Goal: Book appointment/travel/reservation

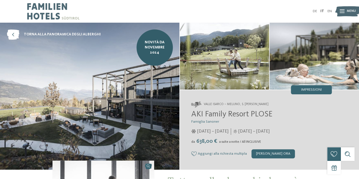
click at [349, 9] on span "Menu" at bounding box center [351, 11] width 9 height 5
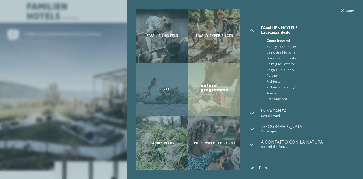
click at [177, 104] on div "Offerte" at bounding box center [162, 90] width 52 height 54
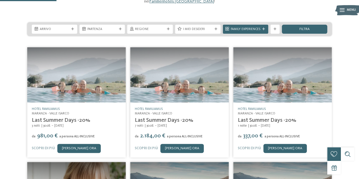
scroll to position [68, 0]
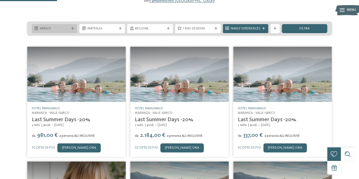
click at [71, 27] on div at bounding box center [72, 28] width 5 height 3
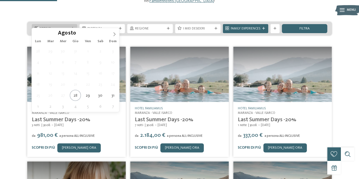
click at [71, 27] on div at bounding box center [72, 28] width 5 height 3
click at [112, 33] on icon at bounding box center [114, 34] width 4 height 4
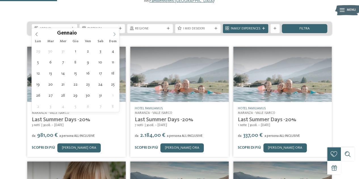
type input "****"
click at [112, 33] on icon at bounding box center [114, 34] width 4 height 4
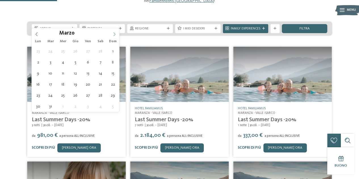
click at [112, 33] on icon at bounding box center [114, 34] width 4 height 4
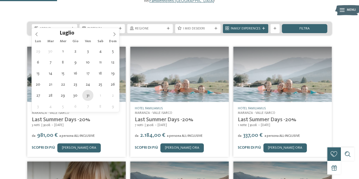
type div "31.07.2026"
type input "****"
click at [66, 27] on span "31.07.2026" at bounding box center [55, 29] width 30 height 5
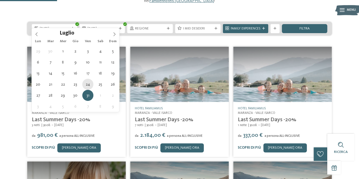
type div "24.07.2026"
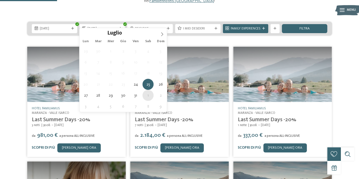
type div "01.08.2026"
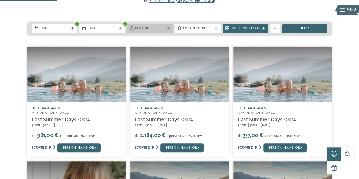
click at [162, 27] on span "Regione" at bounding box center [150, 29] width 30 height 5
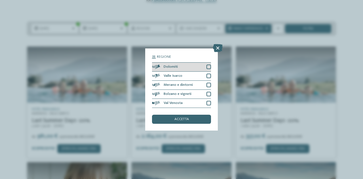
click at [208, 65] on div at bounding box center [209, 67] width 5 height 5
click at [180, 122] on div "accetta" at bounding box center [181, 119] width 59 height 9
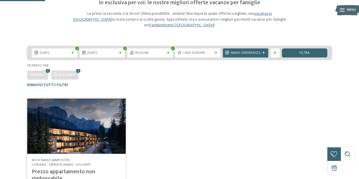
scroll to position [40, 0]
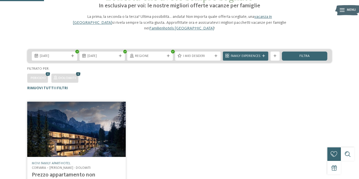
click at [78, 71] on icon at bounding box center [78, 74] width 7 height 6
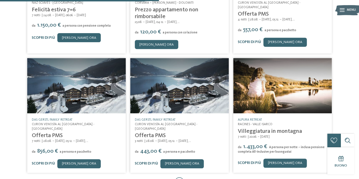
scroll to position [206, 0]
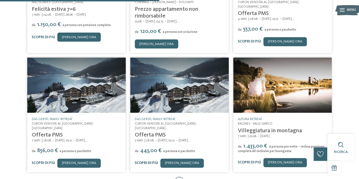
click at [148, 161] on link "Scopri di più" at bounding box center [146, 163] width 23 height 4
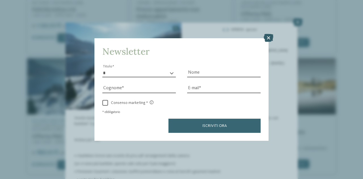
click at [268, 37] on icon at bounding box center [269, 38] width 10 height 8
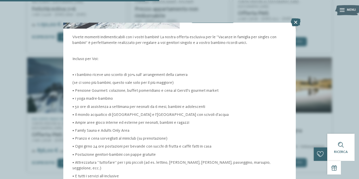
scroll to position [102, 0]
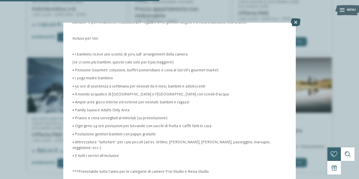
click at [296, 21] on icon at bounding box center [296, 22] width 10 height 8
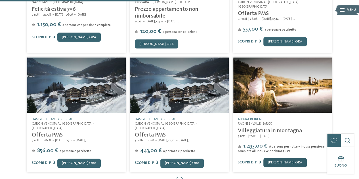
click at [284, 158] on link "[PERSON_NAME] ora" at bounding box center [284, 162] width 43 height 9
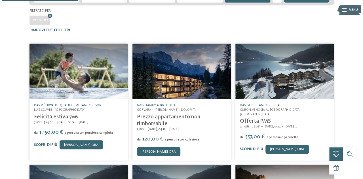
scroll to position [98, 0]
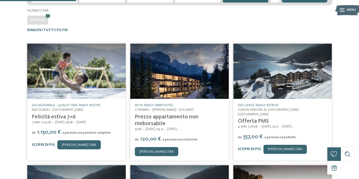
click at [66, 114] on link "Felicità estiva 7=6" at bounding box center [54, 117] width 44 height 6
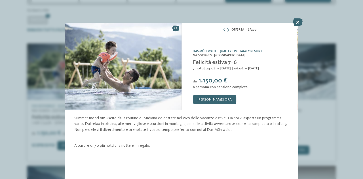
click at [218, 55] on span "Naz-Sciaves - Valle Isarco" at bounding box center [219, 55] width 53 height 3
click at [203, 53] on link "Das Mühlwald - Quality Time Family Resort" at bounding box center [228, 51] width 70 height 3
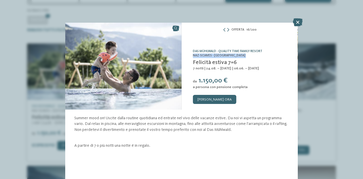
click at [203, 53] on link "Das Mühlwald - Quality Time Family Resort" at bounding box center [228, 51] width 70 height 3
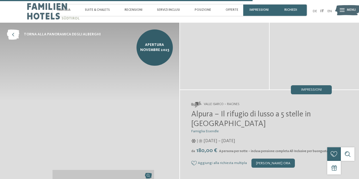
scroll to position [1100, 0]
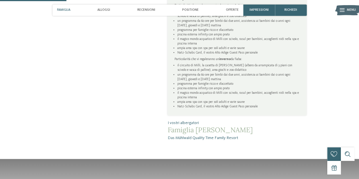
scroll to position [302, 0]
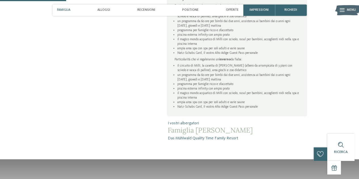
click at [186, 136] on span "Das Mühlwald Quality Time Family Resort" at bounding box center [237, 139] width 139 height 6
copy div "Das Mühlwald Quality Time Family Resort"
